Goal: Task Accomplishment & Management: Complete application form

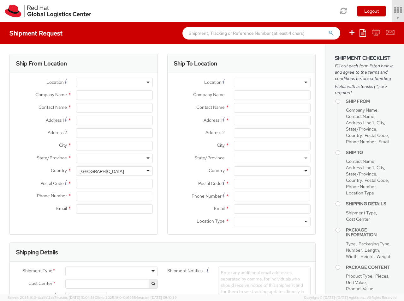
select select "850"
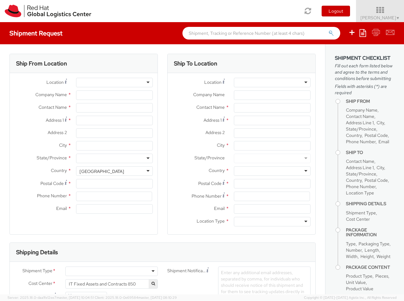
select select
type input "Red Hat Czech s.r.o."
type input "[PERSON_NAME]"
type input "Purkynova 647/111"
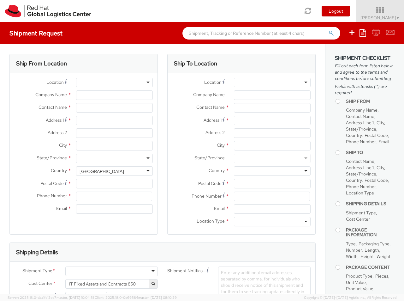
type input "[GEOGRAPHIC_DATA]"
type input "621 00"
type input "420 532 294 555"
type input "[EMAIL_ADDRESS][DOMAIN_NAME]"
select select "CM"
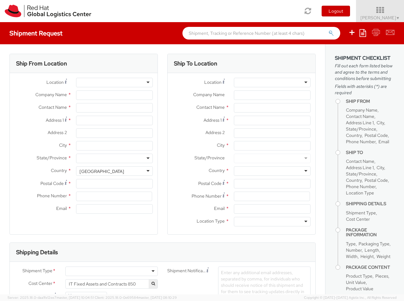
select select "KGS"
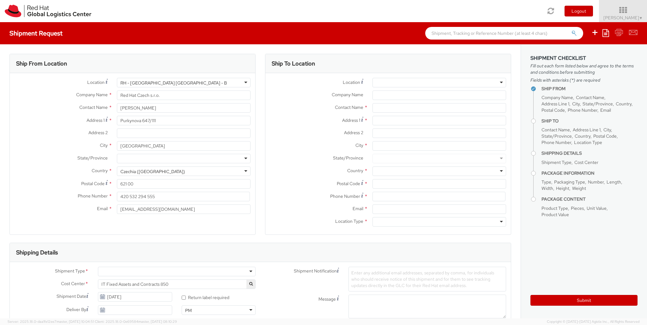
click at [184, 82] on div "RH - [GEOGRAPHIC_DATA] [GEOGRAPHIC_DATA] - B" at bounding box center [184, 82] width 134 height 9
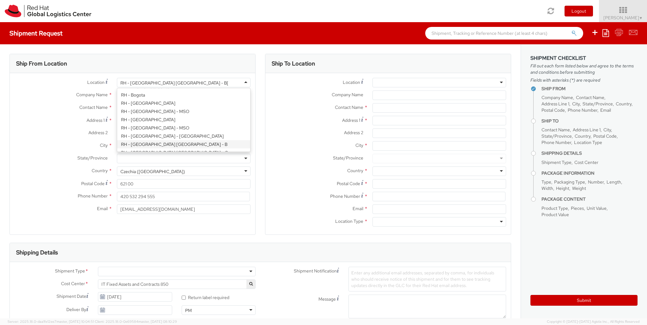
type input "RH - Raanana"
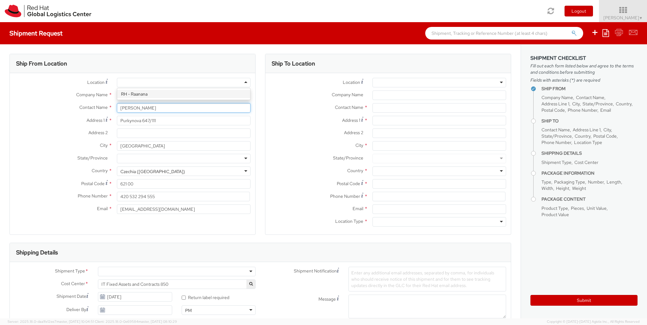
type input "[PERSON_NAME]"
type input "Red Hat Israel Ltd."
type input "[STREET_ADDRESS]"
type input "15th floor"
type input "RA'ANANA"
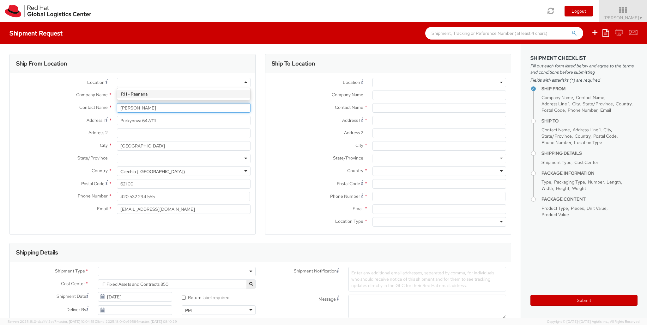
type input "4321545"
type input "[PERSON_NAME]"
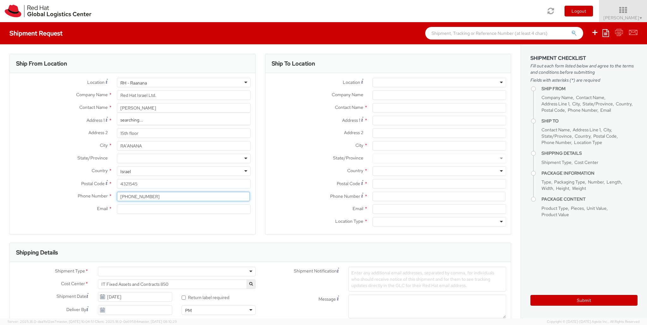
type input "[PHONE_NUMBER]"
type input "[EMAIL_ADDRESS][DOMAIN_NAME]"
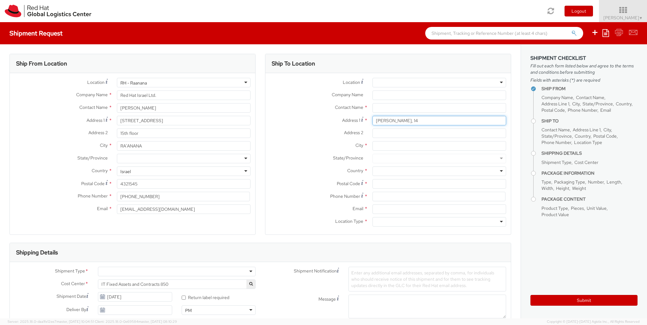
type input "[PERSON_NAME], 14"
type input "[STREET_ADDRESS]"
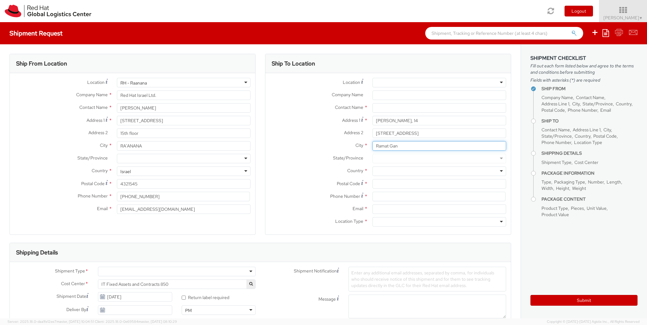
type input "Ramat Gan"
type input "5221226"
click at [404, 171] on div at bounding box center [440, 170] width 134 height 9
type input "Israel"
click at [404, 222] on div at bounding box center [440, 221] width 134 height 9
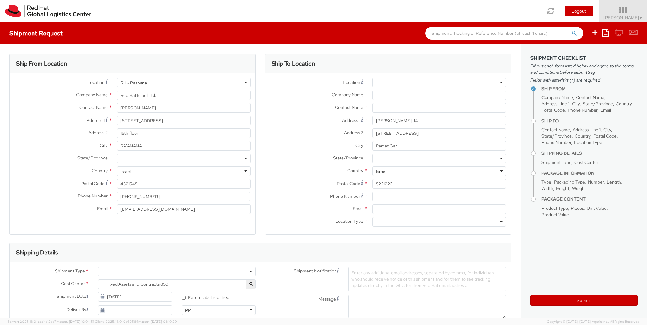
type input "r"
type input "[PERSON_NAME]"
type input "[EMAIL_ADDRESS][DOMAIN_NAME]"
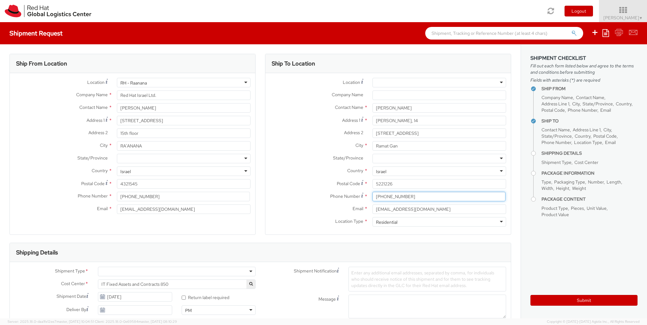
type input "[PHONE_NUMBER]"
click at [177, 271] on div at bounding box center [177, 270] width 158 height 9
type input "bu"
click at [375, 301] on div at bounding box center [375, 325] width 53 height 9
type input "ref"
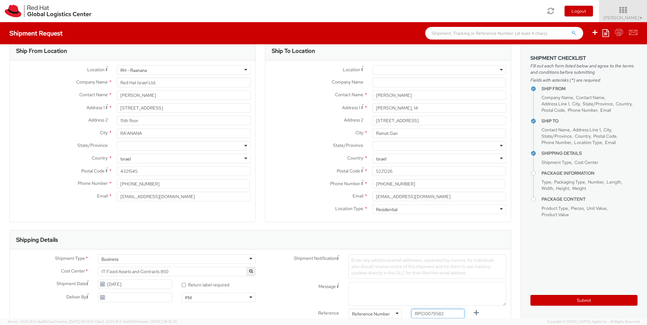
type input "RPCI0079582"
type input "[EMAIL_ADDRESS][DOMAIN_NAME]"
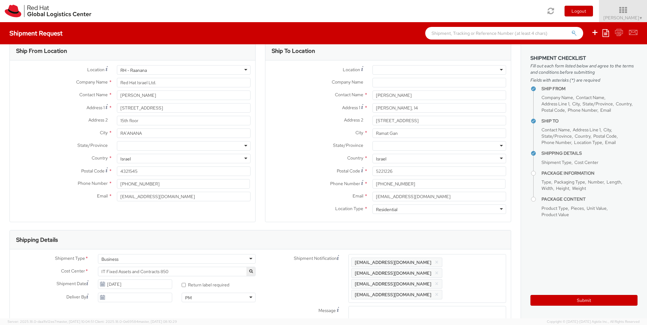
type input "lap"
select select "LAPTOP"
type input "your"
type input "1"
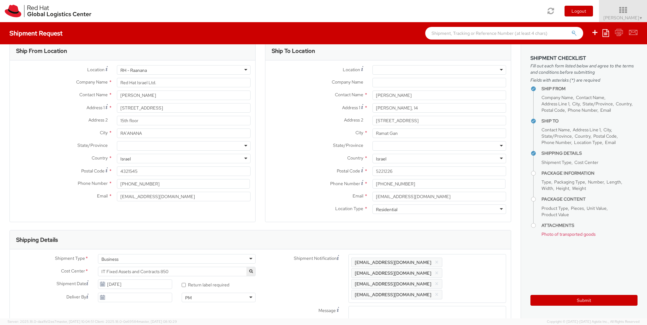
scroll to position [21, 0]
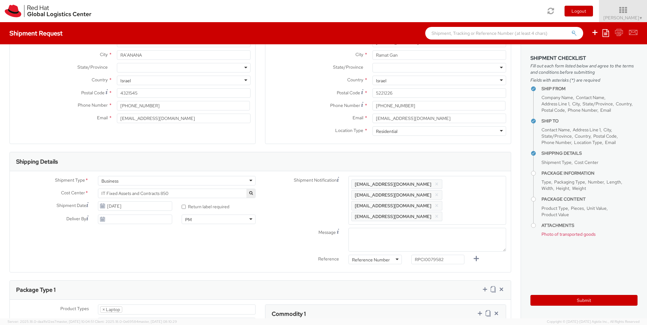
type input "60"
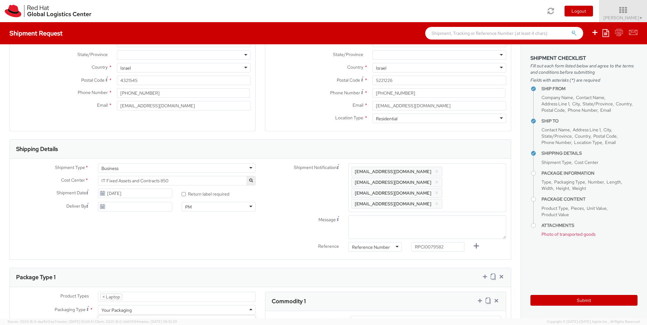
type input "40"
type input "20"
type input "5.5"
type input "Lenovo P Series"
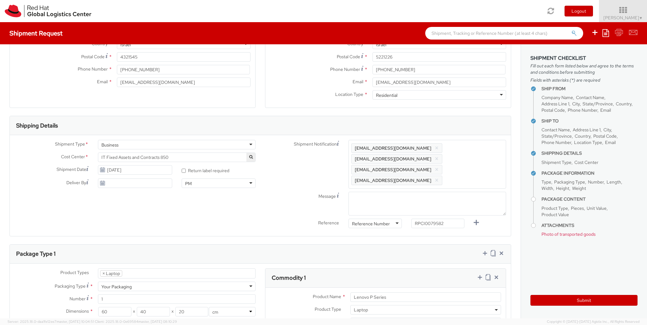
type input "1,251.88"
type input "EUR"
click at [404, 274] on icon at bounding box center [480, 277] width 6 height 6
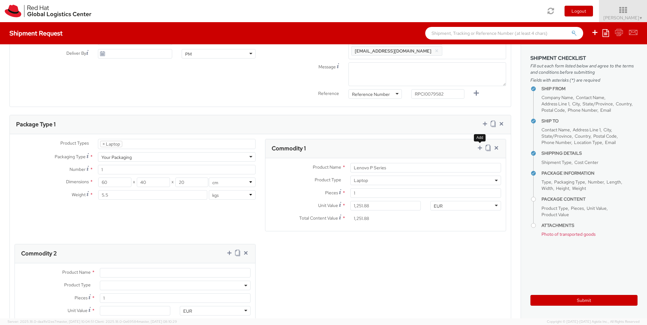
click at [175, 280] on span at bounding box center [175, 284] width 151 height 9
select select "DOC_STATION"
click at [135, 301] on input "Unit Value *" at bounding box center [135, 310] width 71 height 9
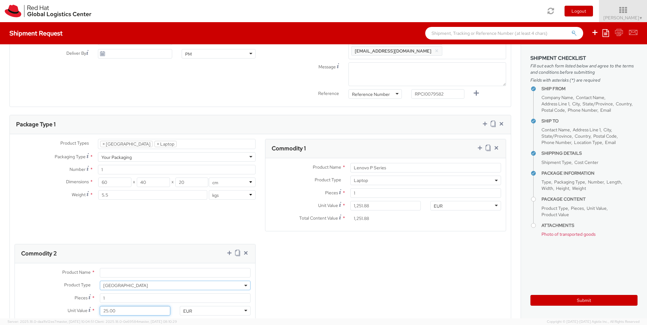
type input "250.00"
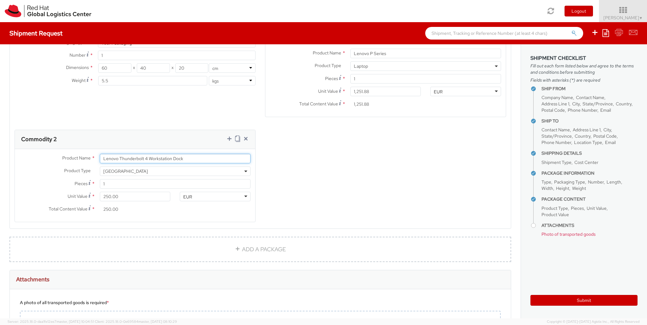
scroll to position [475, 0]
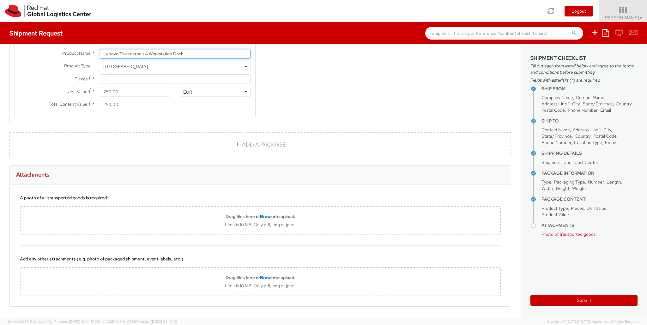
type input "Lenovo Thunderbolt 4 Workstation Dock"
drag, startPoint x: 541, startPoint y: 237, endPoint x: 569, endPoint y: 236, distance: 27.8
click at [404, 236] on li "Attachments Photo of transported goods" at bounding box center [590, 231] width 96 height 16
click at [404, 241] on aside "Shipment Checklist Fill out each form listed below and agree to the terms and c…" at bounding box center [584, 181] width 126 height 274
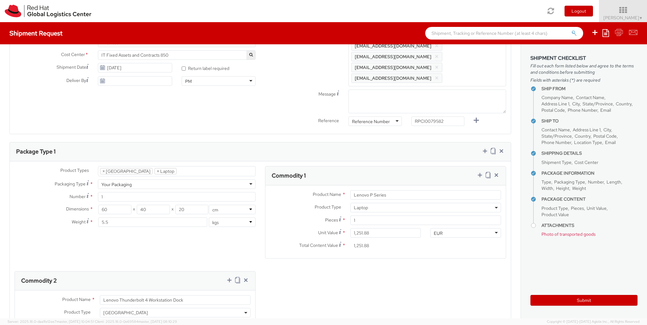
scroll to position [222, 0]
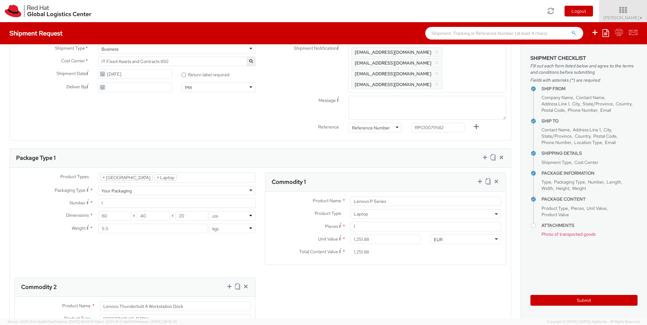
click at [133, 79] on div "Shipment Date [DATE]" at bounding box center [93, 75] width 167 height 13
click at [137, 73] on input "[DATE]" at bounding box center [135, 73] width 74 height 9
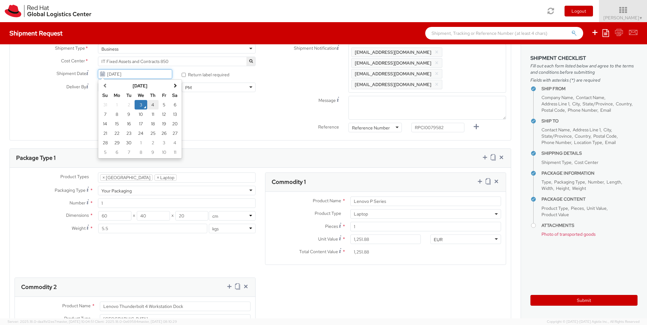
click at [152, 104] on td "4" at bounding box center [152, 104] width 11 height 9
type input "[DATE]"
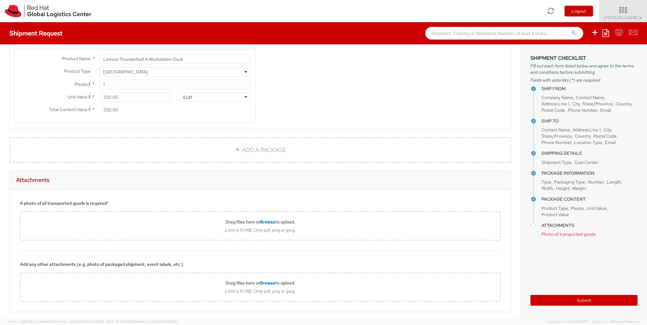
scroll to position [475, 0]
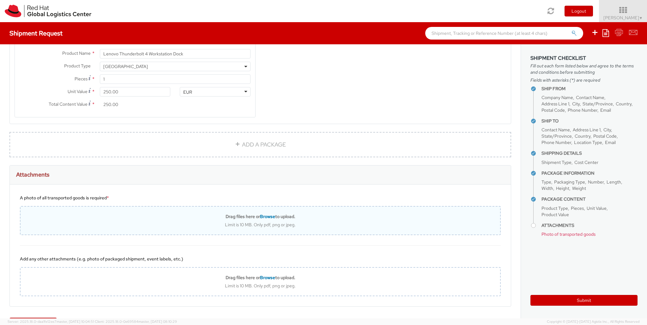
click at [245, 206] on div "Drag files here or Browse to upload. Limit is 10 MB. Only pdf, png or jpeg." at bounding box center [260, 220] width 481 height 29
type input "C:\fakepath\eUkrvfbP.jpg"
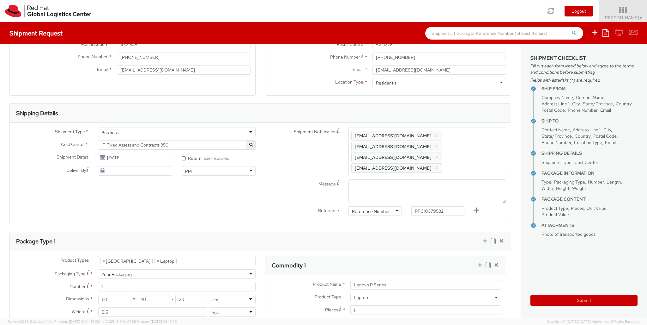
scroll to position [136, 0]
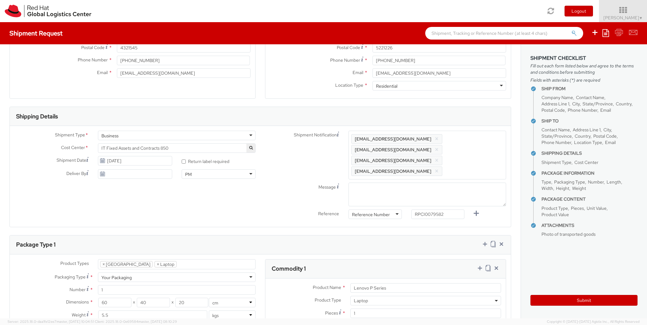
type input "[PERSON_NAME]"
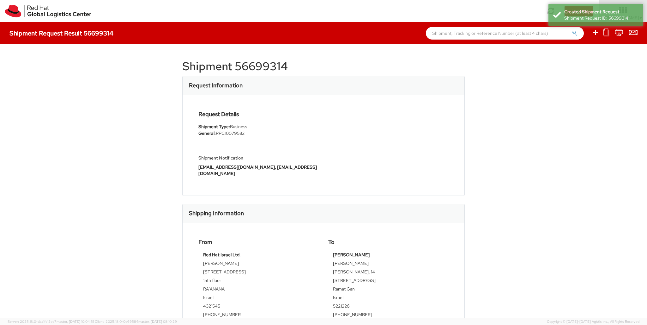
click at [267, 58] on div "Shipment 56699314 Request Information Request Details Shipment Type: Business G…" at bounding box center [323, 181] width 283 height 255
click at [404, 33] on icon at bounding box center [596, 32] width 8 height 8
select select
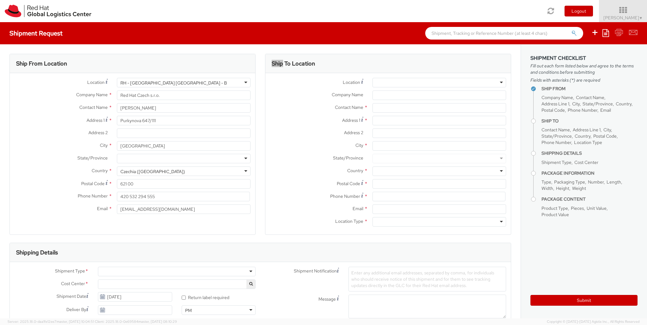
select select "850"
click at [184, 82] on div "RH - [GEOGRAPHIC_DATA] [GEOGRAPHIC_DATA] - B" at bounding box center [184, 82] width 134 height 9
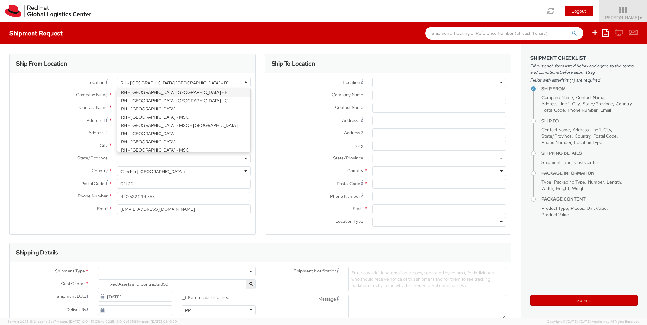
type input "RH - Raanana"
type input "[PERSON_NAME]"
type input "Red Hat Israel Ltd."
type input "[STREET_ADDRESS]"
type input "15th floor"
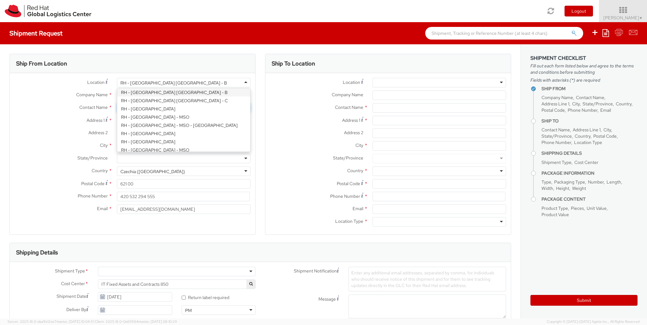
type input "RA'ANANA"
type input "4321545"
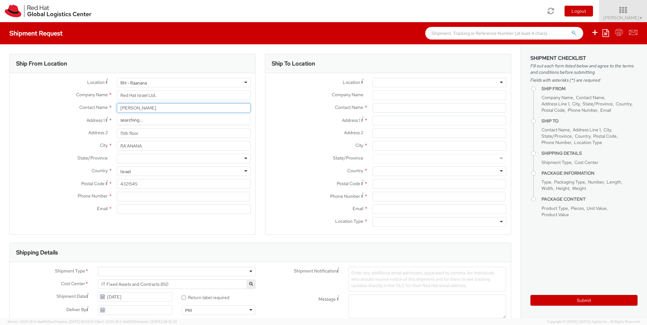
type input "[PERSON_NAME]"
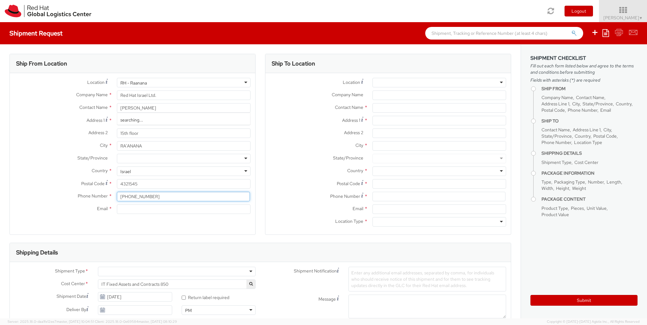
type input "[PHONE_NUMBER]"
type input "[EMAIL_ADDRESS][DOMAIN_NAME]"
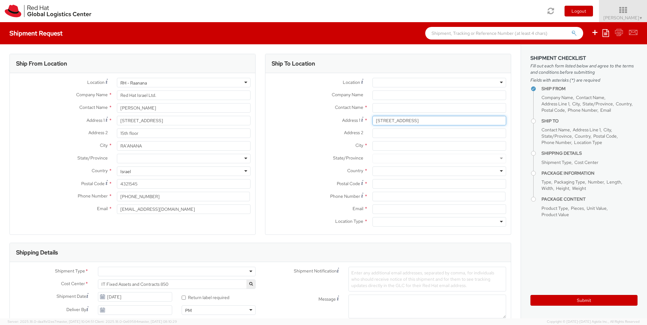
type input "[STREET_ADDRESS]"
type input "Apartment 10"
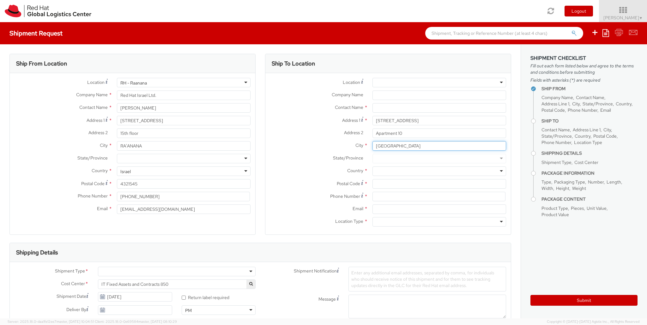
type input "[GEOGRAPHIC_DATA]"
type input "6416617"
click at [404, 171] on div at bounding box center [440, 170] width 134 height 9
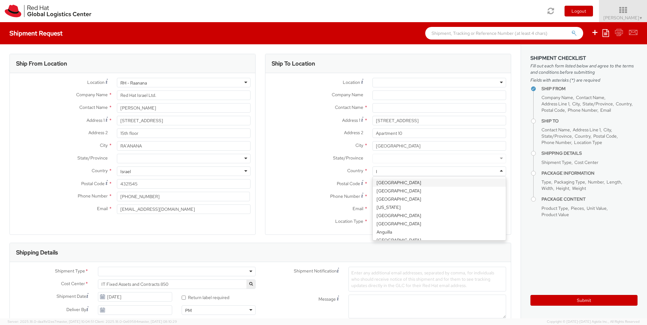
type input "Israel"
click at [404, 222] on div at bounding box center [440, 221] width 134 height 9
type input "r"
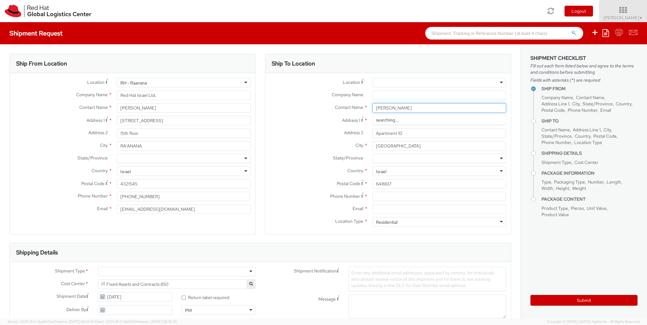
type input "[PERSON_NAME]"
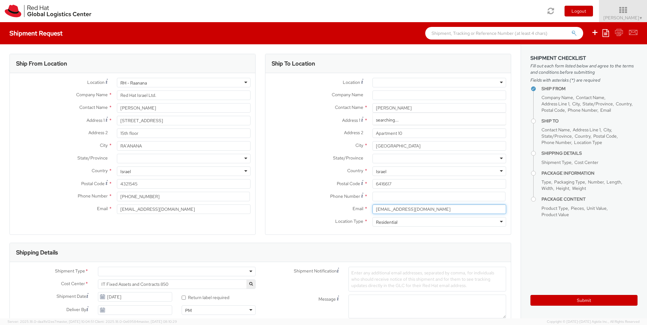
type input "[EMAIL_ADDRESS][DOMAIN_NAME]"
type input "[PHONE_NUMBER]"
click at [177, 271] on div at bounding box center [177, 270] width 158 height 9
type input "bu"
click at [375, 301] on div at bounding box center [375, 325] width 53 height 9
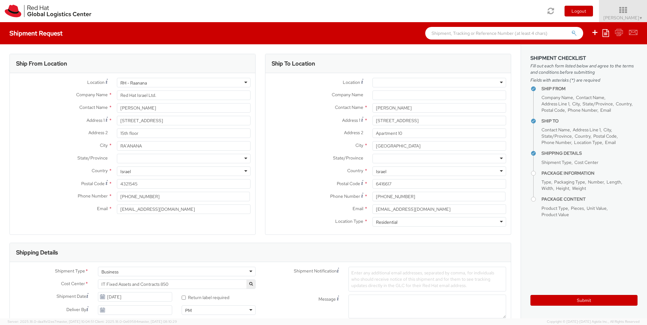
type input "ref"
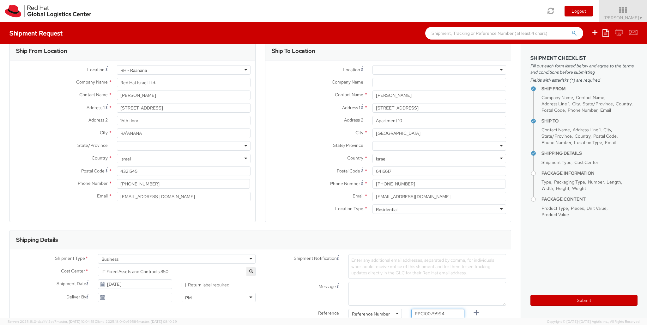
type input "RPCI0079994"
type input "[EMAIL_ADDRESS][DOMAIN_NAME]"
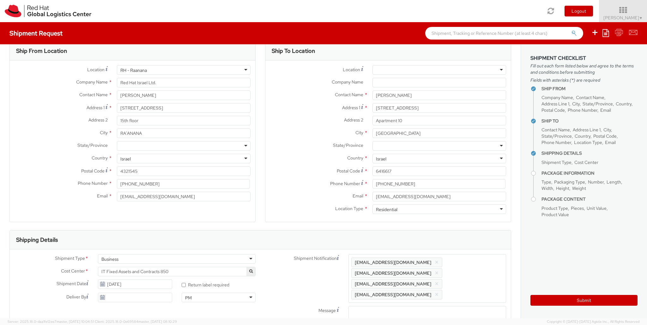
type input "lap"
select select "LAPTOP"
type input "your"
type input "1"
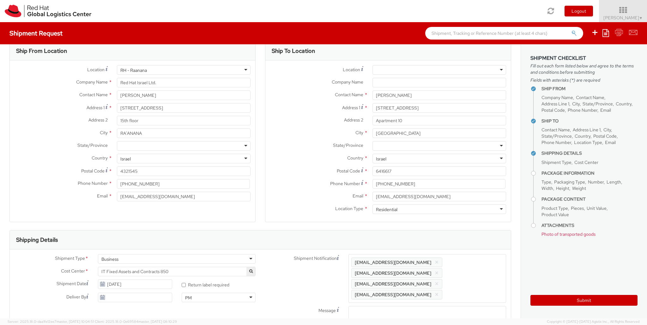
scroll to position [21, 0]
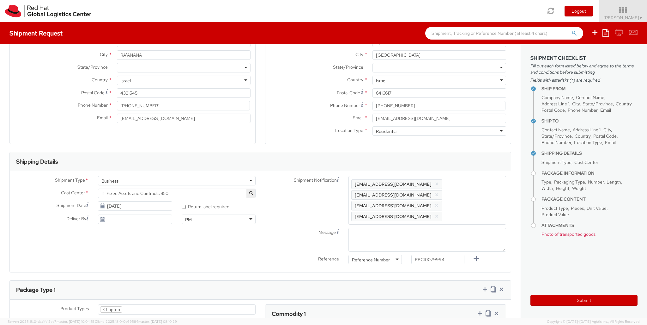
type input "60"
type input "40"
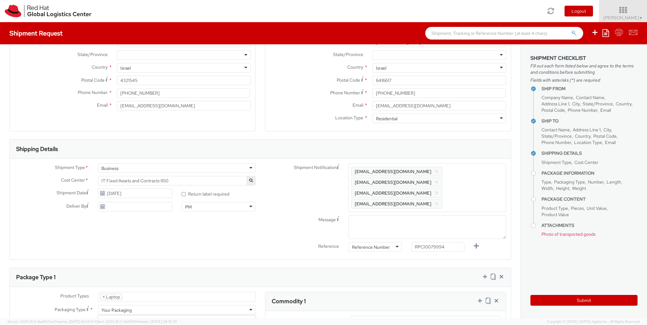
type input "20"
type input "5.5"
type input "Lenovo P Series"
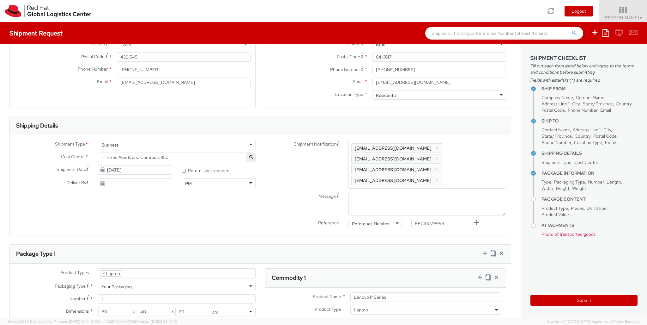
type input "1,251.88"
type input "EUR"
click at [404, 274] on icon at bounding box center [480, 277] width 6 height 6
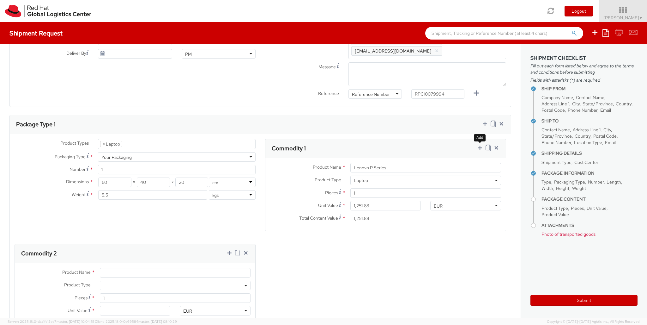
click at [175, 280] on span at bounding box center [175, 284] width 151 height 9
select select "DOC_STATION"
click at [135, 301] on input "Unit Value *" at bounding box center [135, 310] width 71 height 9
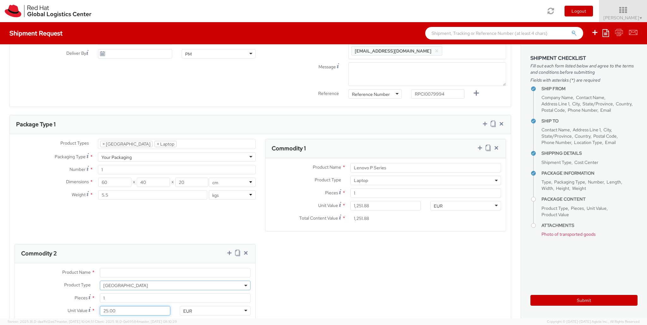
type input "250.00"
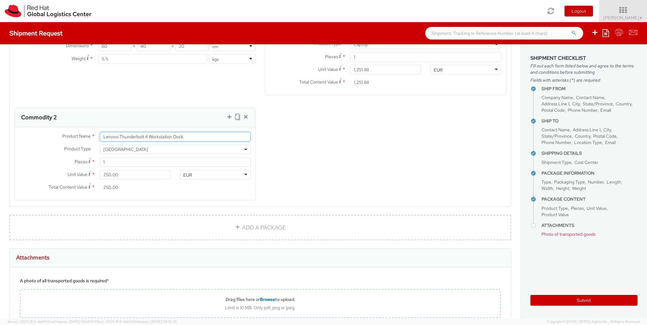
scroll to position [475, 0]
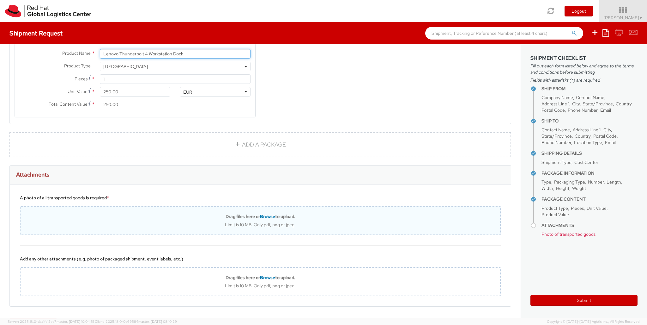
type input "Lenovo Thunderbolt 4 Workstation Dock"
click at [242, 213] on div "Drag files here or Browse to upload. Limit is 10 MB. Only pdf, png or jpeg." at bounding box center [261, 220] width 480 height 14
type input "C:\fakepath\eUkrvfbP.jpg"
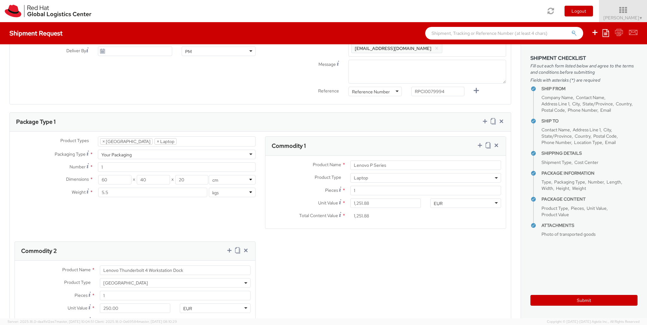
scroll to position [78, 0]
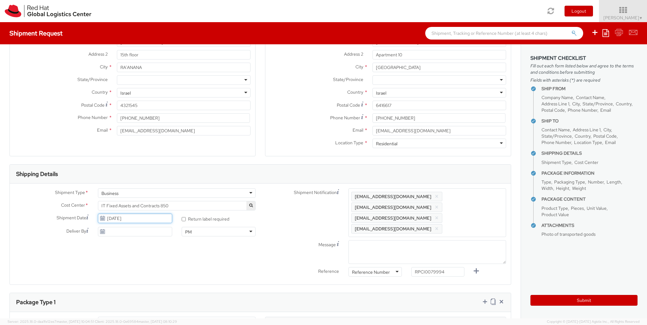
click at [147, 215] on input "[DATE]" at bounding box center [135, 217] width 74 height 9
click at [153, 160] on td "4" at bounding box center [152, 158] width 11 height 9
type input "[DATE]"
type input "[PERSON_NAME]"
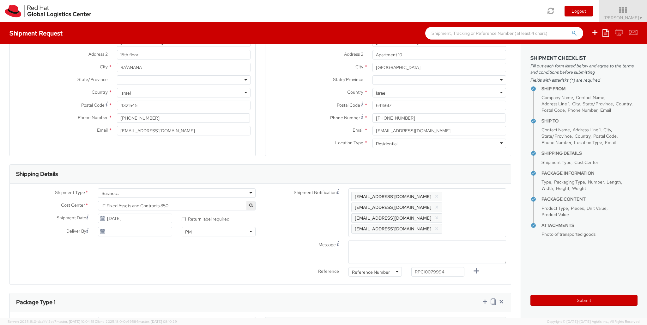
scroll to position [487, 0]
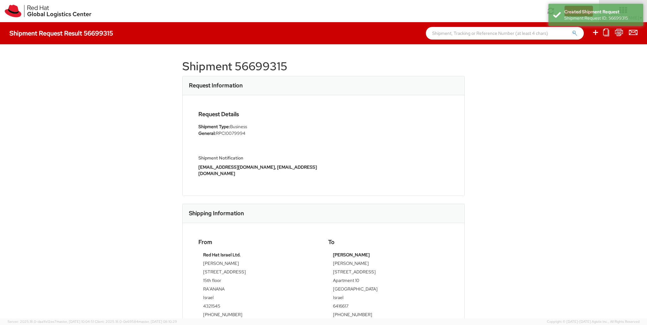
click at [269, 66] on h1 "Shipment 56699315" at bounding box center [323, 66] width 283 height 13
copy h1 "56699315"
click at [404, 33] on icon at bounding box center [596, 32] width 8 height 8
select select
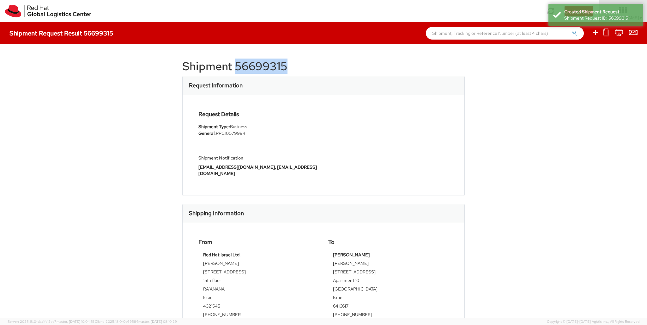
select select
